Goal: Task Accomplishment & Management: Complete application form

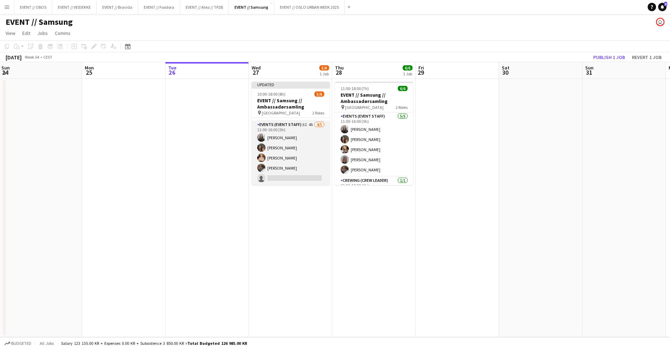
scroll to position [21, 0]
click at [268, 165] on app-card-role "Events (Event Staff) 8I 4A [DATE] 11:00-16:00 (5h) [PERSON_NAME] [PERSON_NAME] …" at bounding box center [291, 153] width 78 height 64
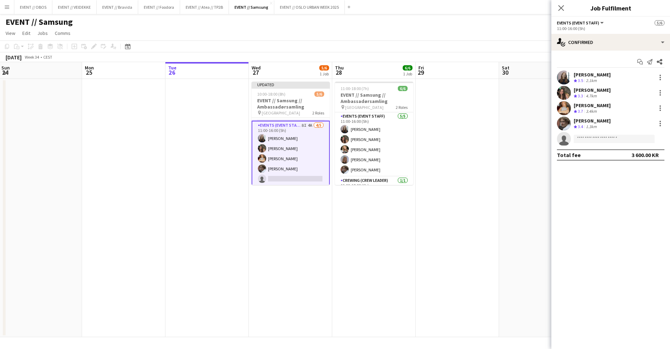
click at [278, 206] on app-date-cell "Updated 10:00-18:00 (8h) 5/6 EVENT // Samsung // Ambassadørsamling pin Oslo 2 R…" at bounding box center [290, 208] width 83 height 258
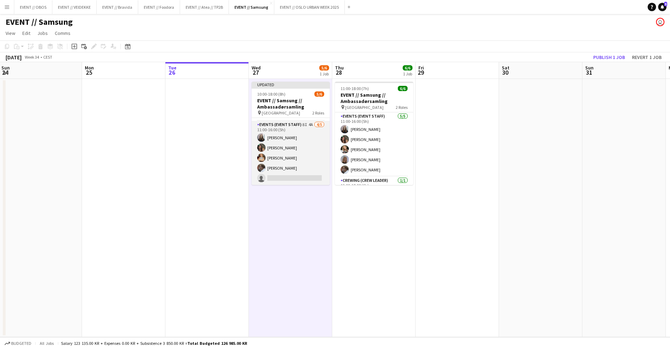
click at [267, 161] on app-card-role "Events (Event Staff) 8I 4A [DATE] 11:00-16:00 (5h) [PERSON_NAME] [PERSON_NAME] …" at bounding box center [291, 153] width 78 height 64
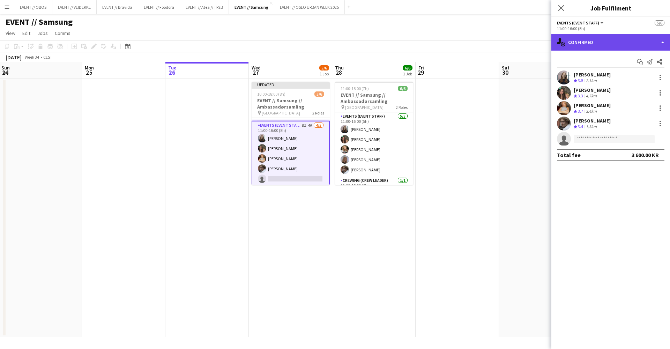
click at [571, 43] on div "single-neutral-actions-check-2 Confirmed" at bounding box center [610, 42] width 119 height 17
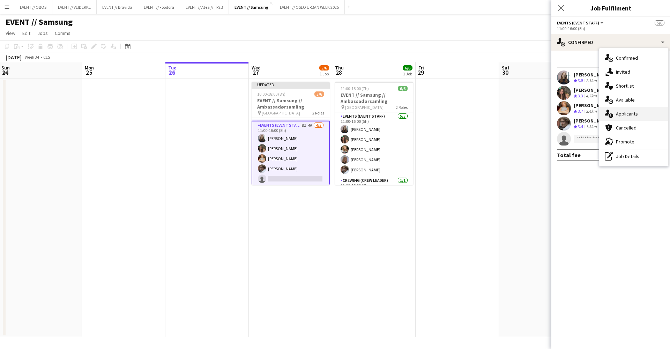
click at [624, 118] on div "single-neutral-actions-information Applicants" at bounding box center [633, 114] width 69 height 14
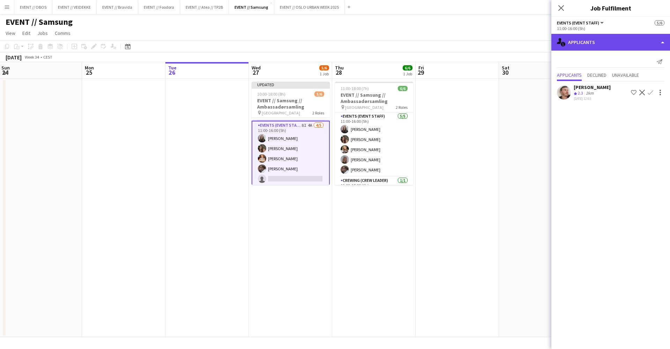
click at [610, 42] on div "single-neutral-actions-information Applicants" at bounding box center [610, 42] width 119 height 17
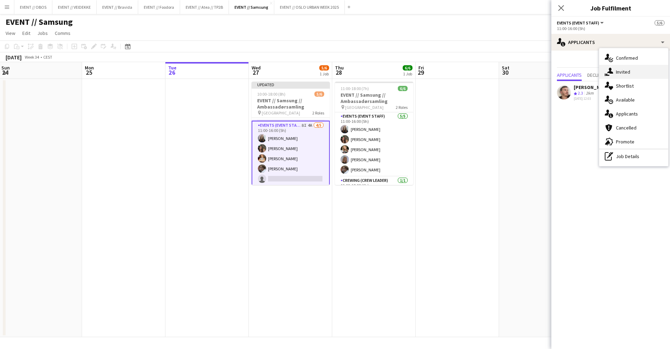
click at [621, 76] on div "single-neutral-actions-share-1 Invited" at bounding box center [633, 72] width 69 height 14
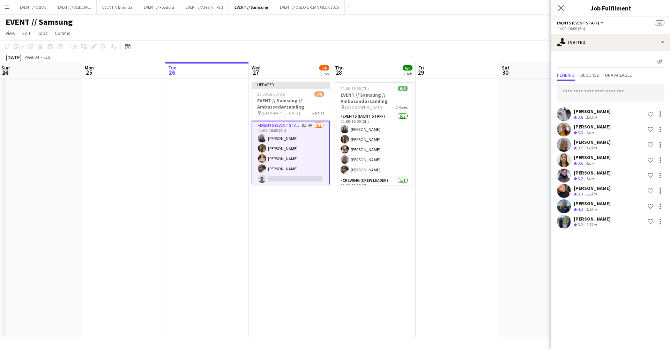
click at [582, 84] on div "[PERSON_NAME] Crew rating 3.8 1.6km Shortlist crew [PERSON_NAME] Crew rating 3.…" at bounding box center [610, 155] width 119 height 149
click at [30, 5] on button "EVENT // OBOS Close" at bounding box center [33, 7] width 38 height 14
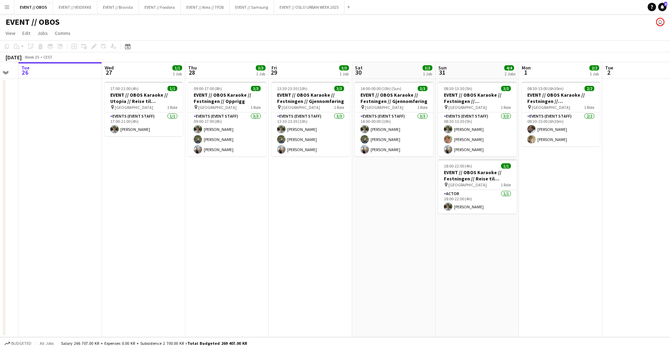
scroll to position [0, 236]
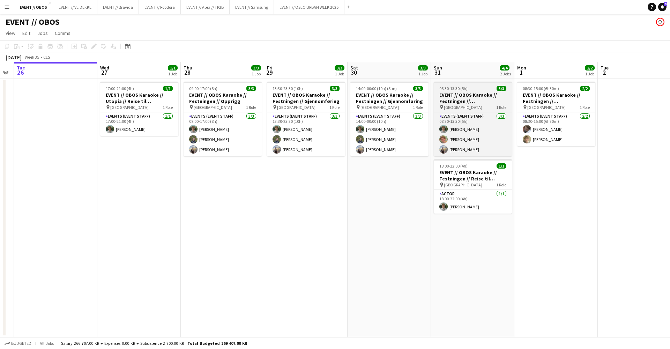
click at [452, 98] on h3 "EVENT // OBOS Karaoke // Festningen // [GEOGRAPHIC_DATA]" at bounding box center [473, 98] width 78 height 13
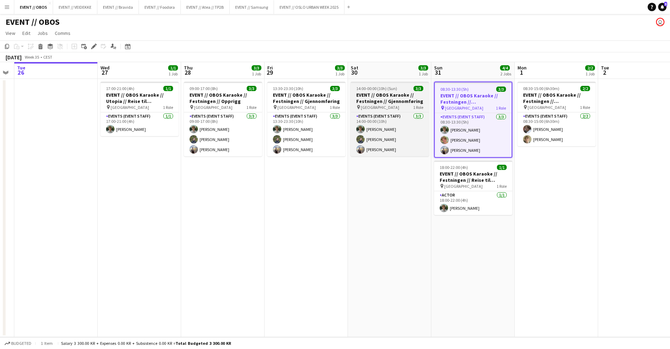
click at [378, 98] on h3 "EVENT // OBOS Karaoke // Festningen // Gjennomføring" at bounding box center [390, 98] width 78 height 13
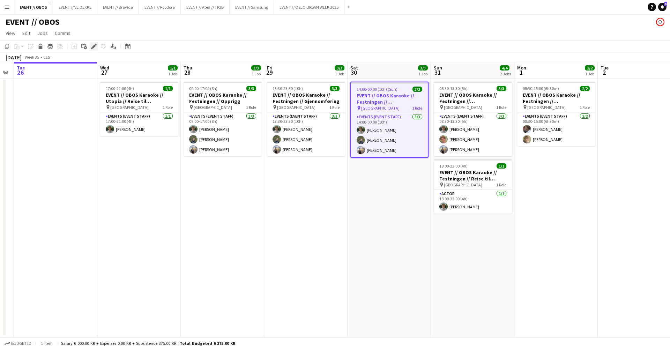
click at [92, 46] on icon "Edit" at bounding box center [94, 47] width 6 height 6
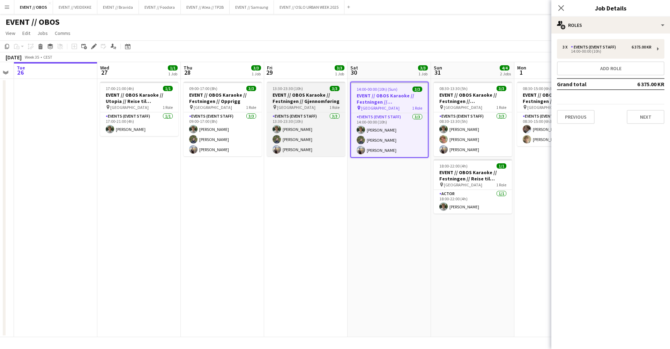
click at [283, 108] on span "[GEOGRAPHIC_DATA]" at bounding box center [296, 107] width 38 height 5
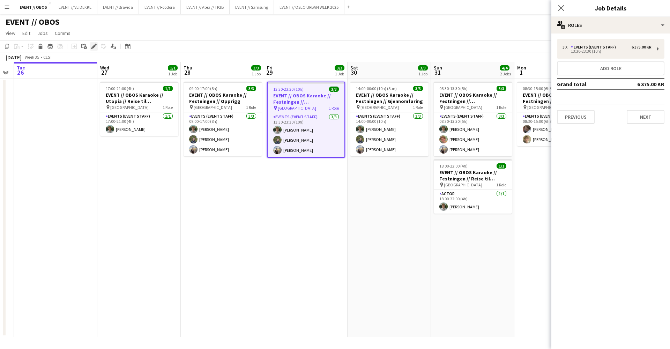
click at [91, 46] on icon "Edit" at bounding box center [94, 47] width 6 height 6
click at [582, 49] on div "Events (Event Staff)" at bounding box center [595, 47] width 48 height 5
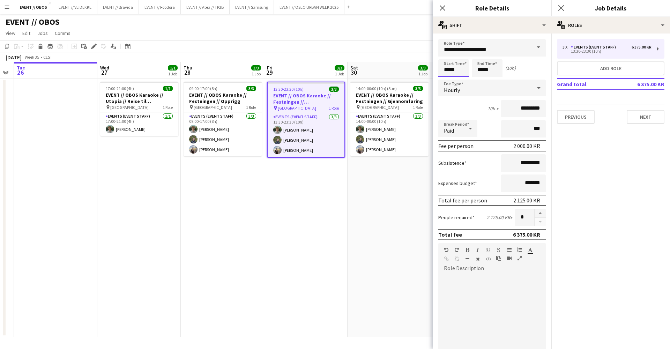
click at [458, 68] on input "*****" at bounding box center [453, 67] width 31 height 17
click at [447, 57] on div at bounding box center [447, 55] width 14 height 7
click at [459, 77] on div at bounding box center [461, 80] width 14 height 7
type input "*****"
click at [459, 77] on div at bounding box center [461, 80] width 14 height 7
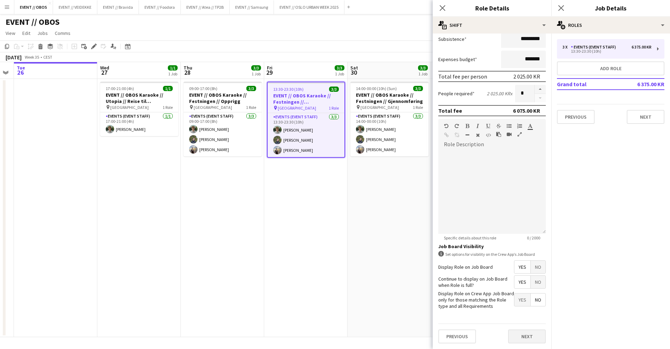
scroll to position [124, 0]
click at [525, 331] on button "Next" at bounding box center [527, 336] width 38 height 14
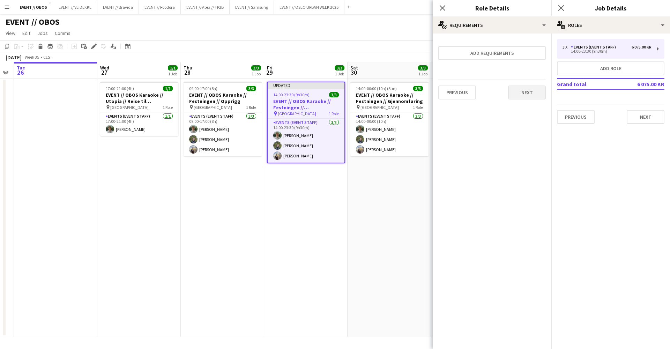
click at [515, 98] on button "Next" at bounding box center [527, 93] width 38 height 14
click at [522, 96] on button "Finish" at bounding box center [533, 94] width 26 height 14
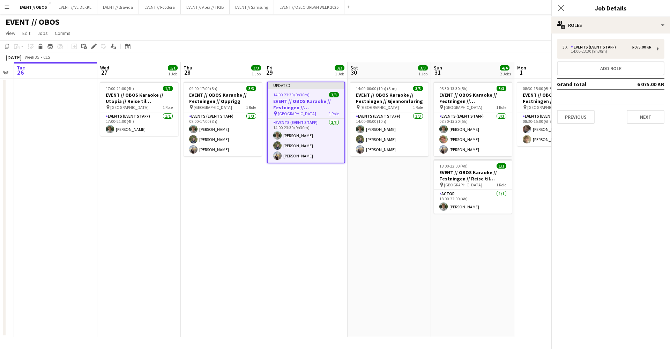
click at [488, 20] on div "EVENT // OBOS user" at bounding box center [335, 20] width 670 height 13
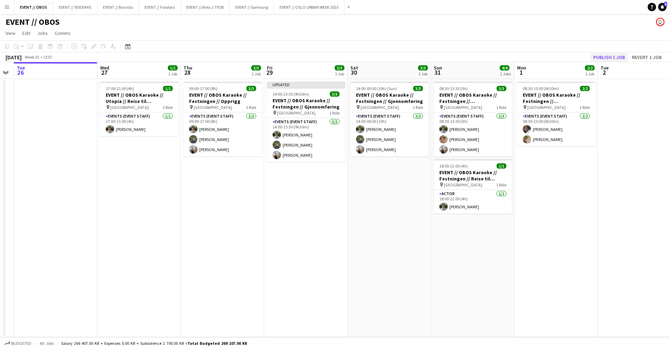
click at [598, 59] on button "Publish 1 job" at bounding box center [609, 57] width 37 height 9
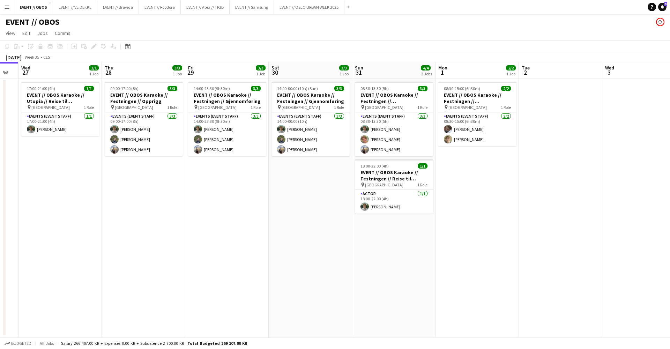
scroll to position [0, 147]
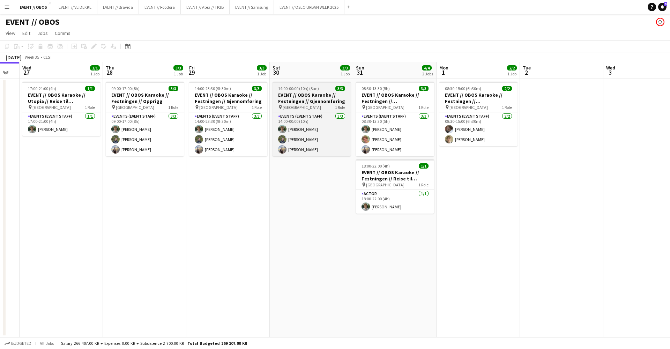
click at [291, 106] on span "[GEOGRAPHIC_DATA]" at bounding box center [302, 107] width 38 height 5
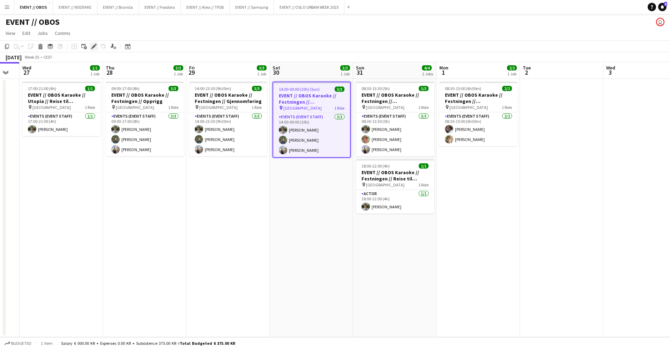
click at [93, 47] on icon at bounding box center [94, 47] width 4 height 4
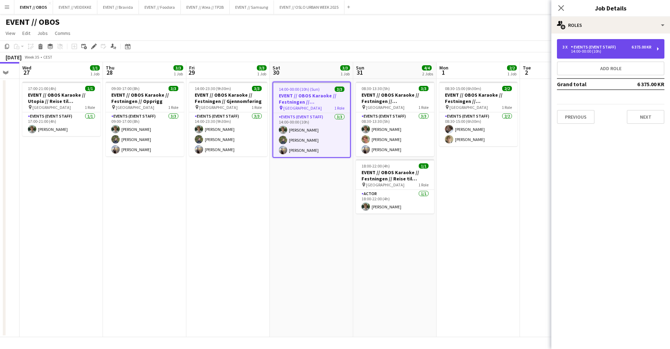
click at [595, 41] on div "3 x Events (Event Staff) 6 375.00 KR 14:00-00:00 (10h)" at bounding box center [611, 49] width 108 height 20
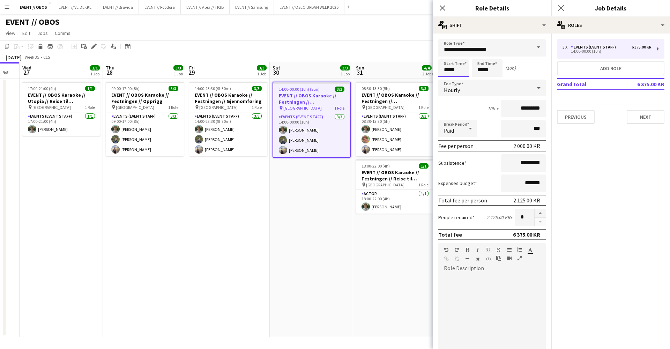
click at [464, 69] on input "*****" at bounding box center [453, 67] width 31 height 17
click at [461, 55] on div at bounding box center [461, 55] width 14 height 7
type input "*****"
click at [461, 55] on div at bounding box center [461, 55] width 14 height 7
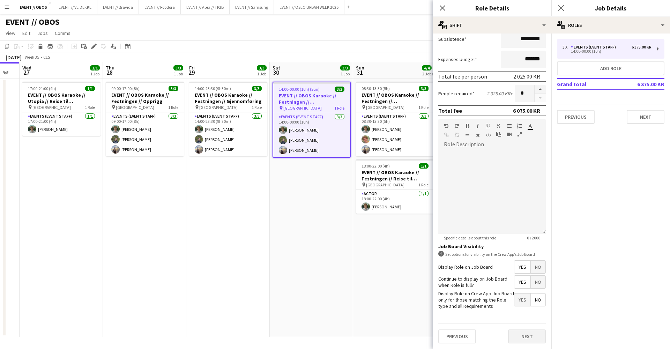
scroll to position [124, 0]
click at [528, 337] on button "Next" at bounding box center [527, 337] width 38 height 14
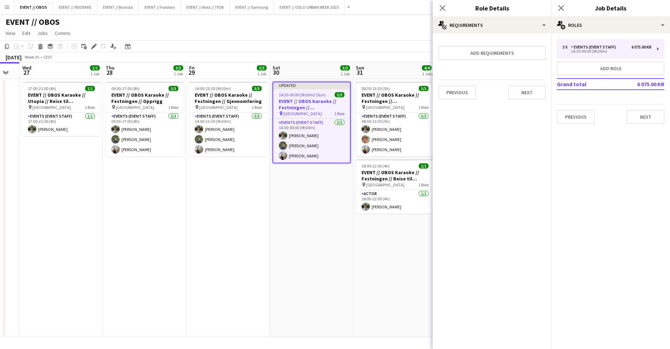
scroll to position [0, 0]
click at [525, 99] on button "Next" at bounding box center [527, 93] width 38 height 14
click at [525, 97] on button "Finish" at bounding box center [533, 94] width 26 height 14
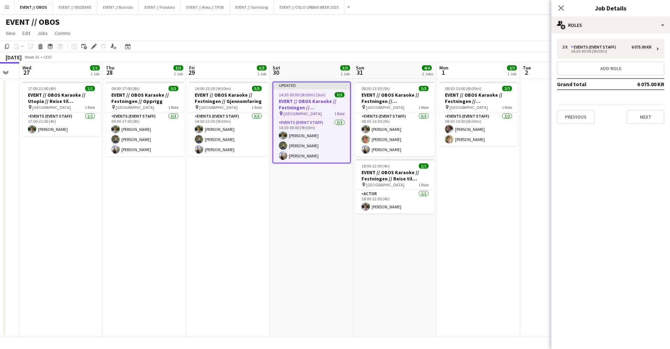
click at [534, 47] on app-toolbar "Copy Paste Paste Command V Paste with crew Command Shift V Paste linked Job [GE…" at bounding box center [335, 46] width 670 height 12
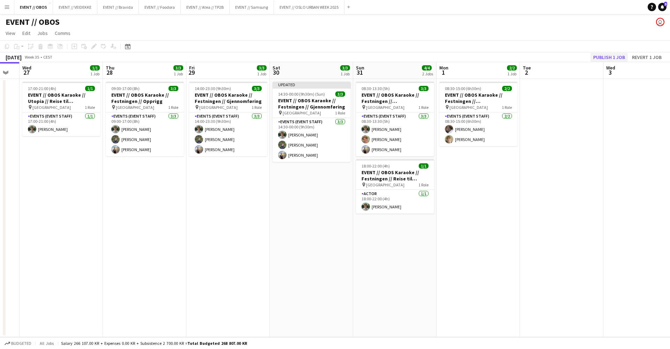
click at [604, 59] on button "Publish 1 job" at bounding box center [609, 57] width 37 height 9
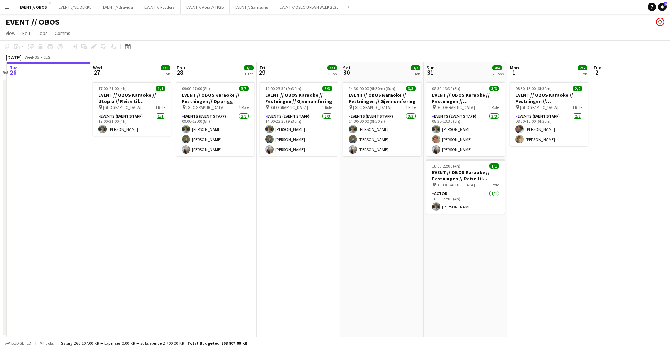
scroll to position [0, 258]
